Goal: Find specific page/section: Find specific page/section

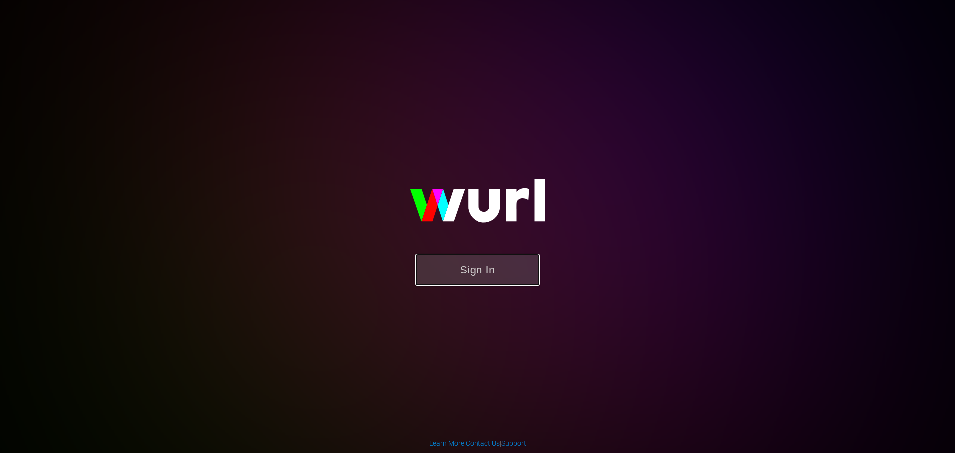
click at [481, 266] on button "Sign In" at bounding box center [477, 270] width 124 height 32
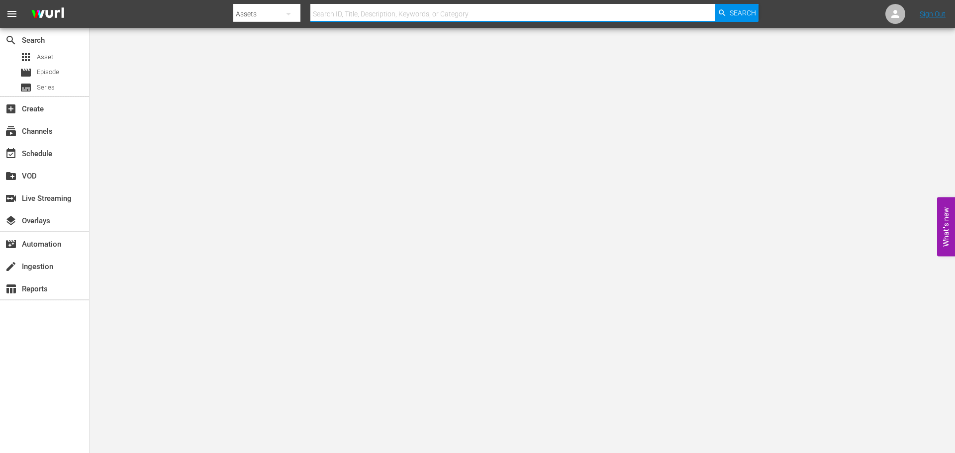
click at [400, 19] on input "text" at bounding box center [512, 14] width 404 height 24
type input "far north"
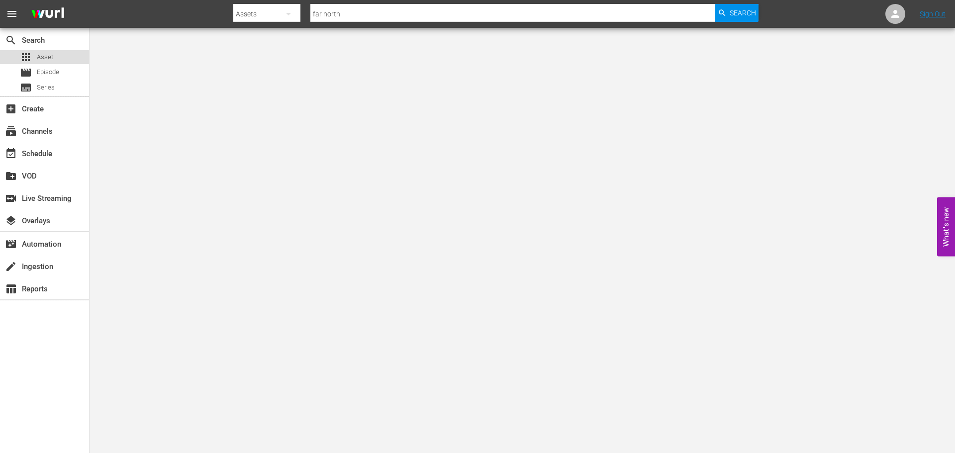
click at [42, 61] on span "Asset" at bounding box center [45, 57] width 16 height 10
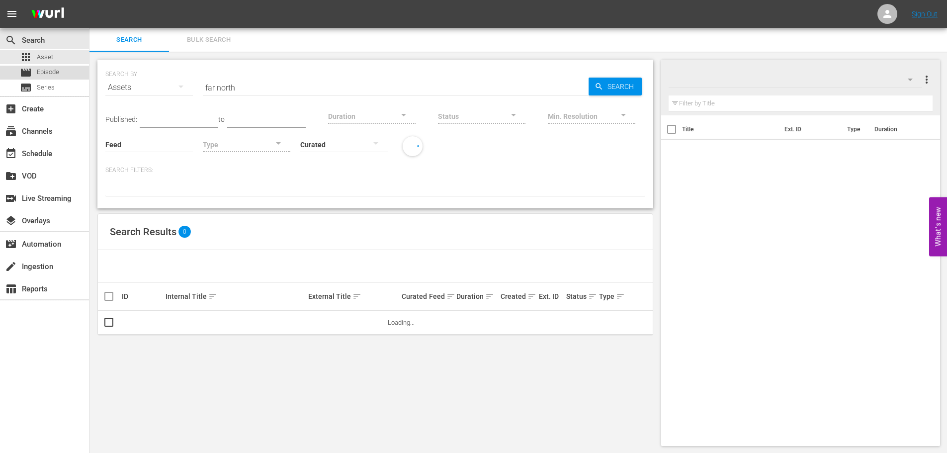
click at [49, 74] on span "Episode" at bounding box center [48, 72] width 22 height 10
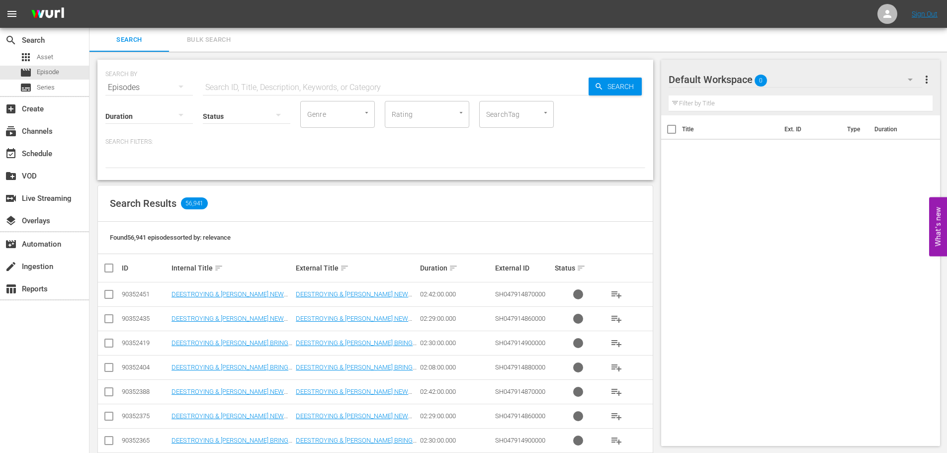
click at [241, 90] on div "SEARCH BY Search By Episodes Search ID, Title, Description, Keywords, or Catego…" at bounding box center [375, 120] width 556 height 120
click at [240, 88] on input "text" at bounding box center [396, 88] width 386 height 24
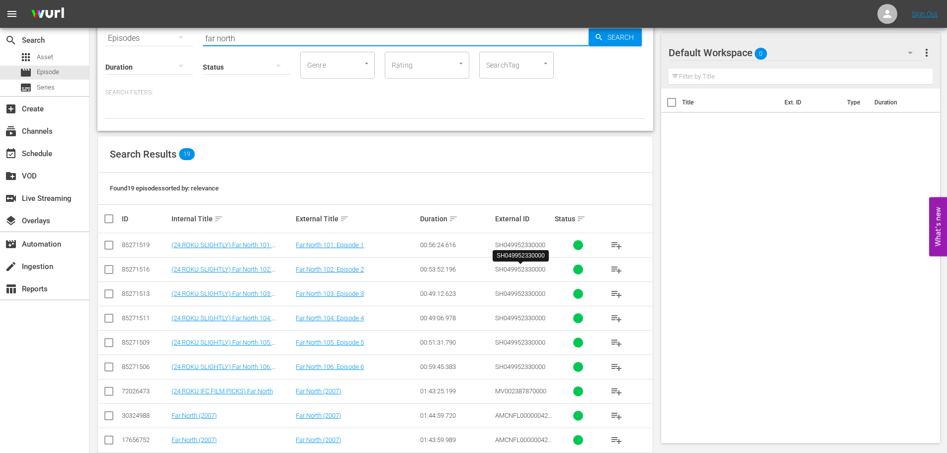
scroll to position [50, 0]
type input "far north"
